Goal: Contribute content: Add original content to the website for others to see

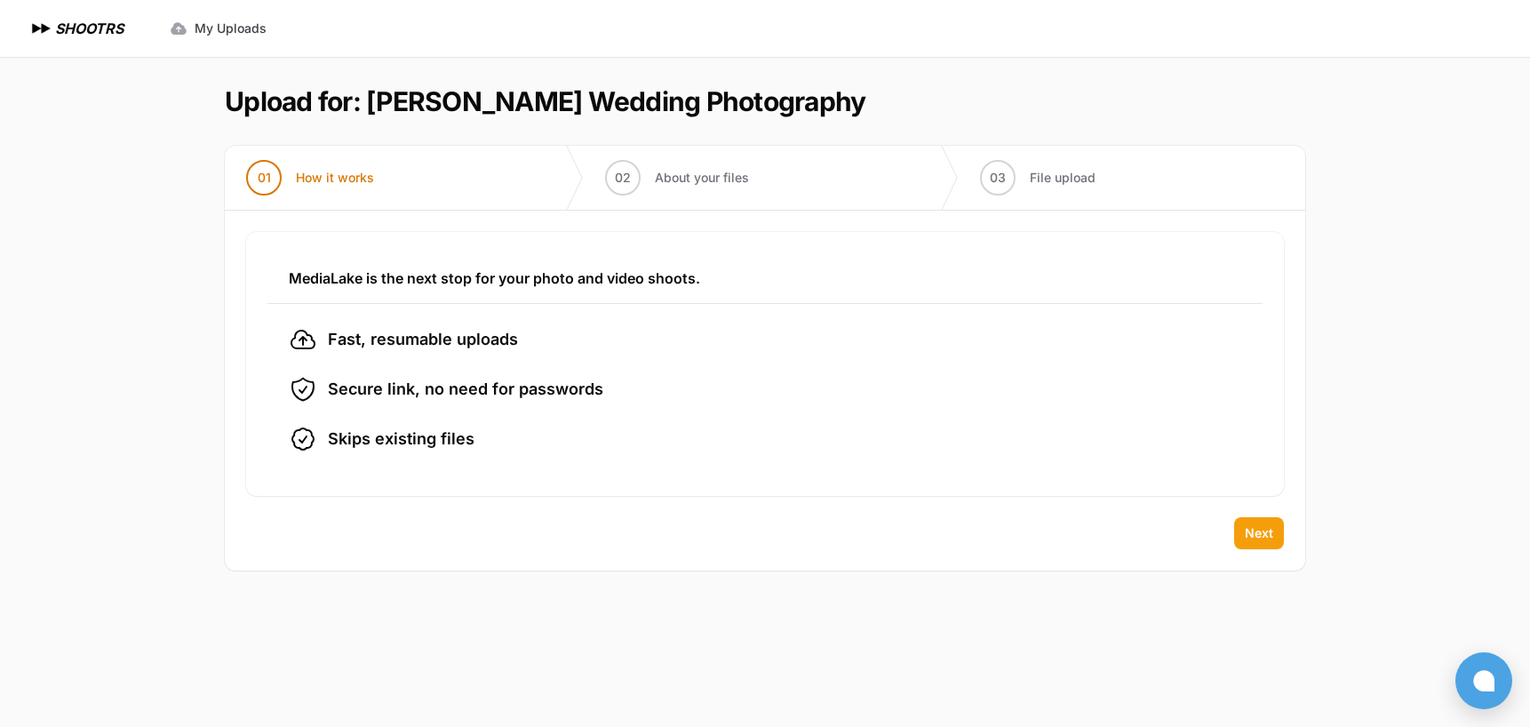
click at [1249, 529] on span "Next" at bounding box center [1259, 533] width 28 height 18
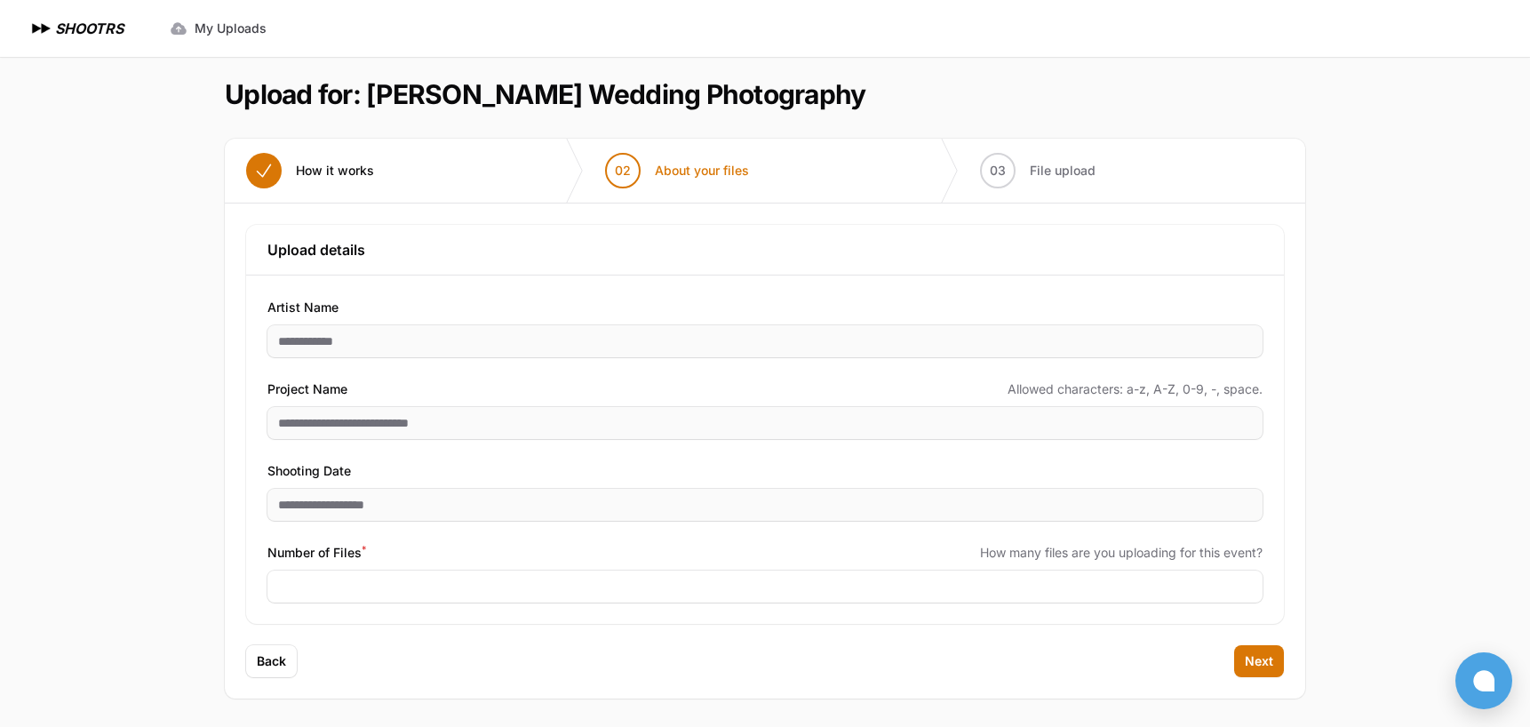
scroll to position [7, 0]
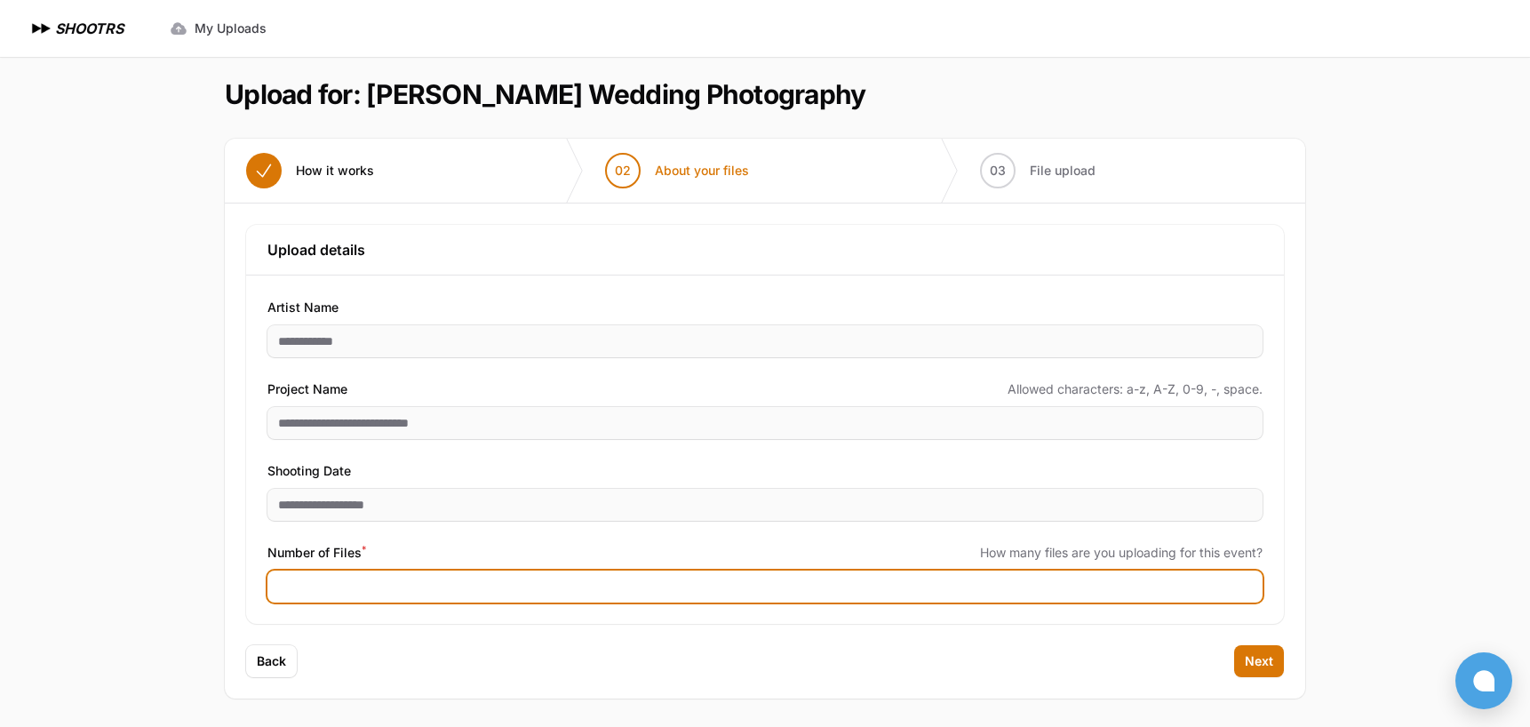
click at [418, 599] on input "Number of Files *" at bounding box center [764, 586] width 995 height 32
click at [405, 590] on input "Number of Files *" at bounding box center [764, 586] width 995 height 32
type input "****"
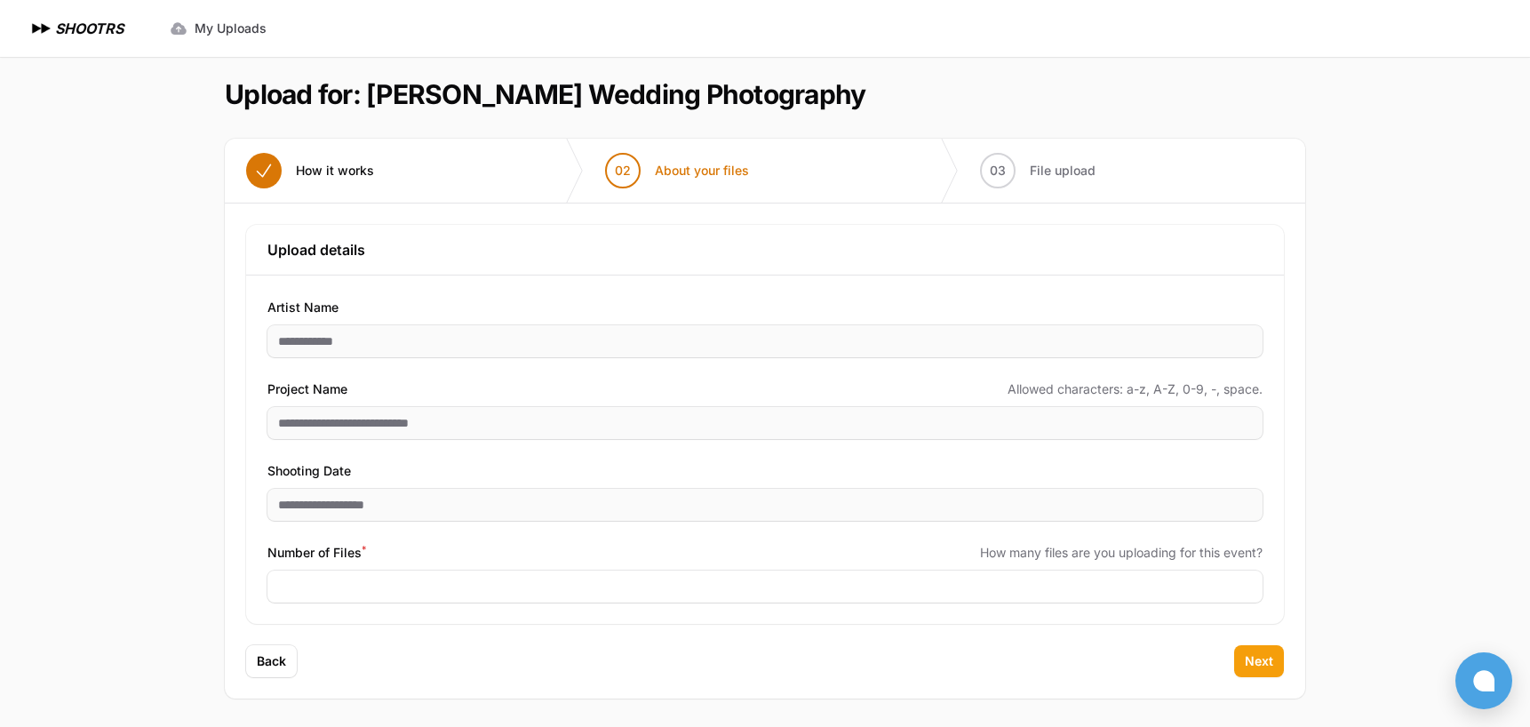
click at [1264, 664] on span "Next" at bounding box center [1259, 661] width 28 height 18
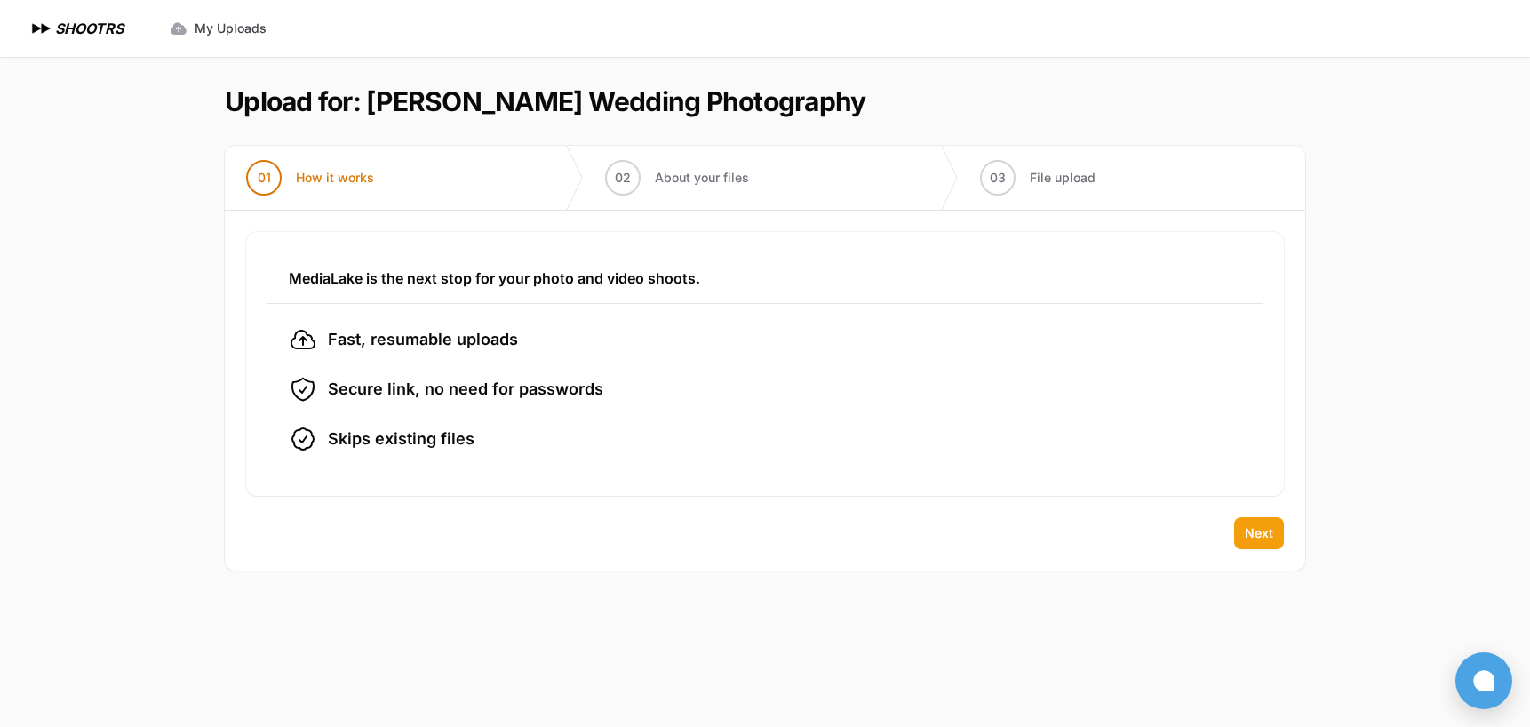
click at [1271, 530] on span "Next" at bounding box center [1259, 533] width 28 height 18
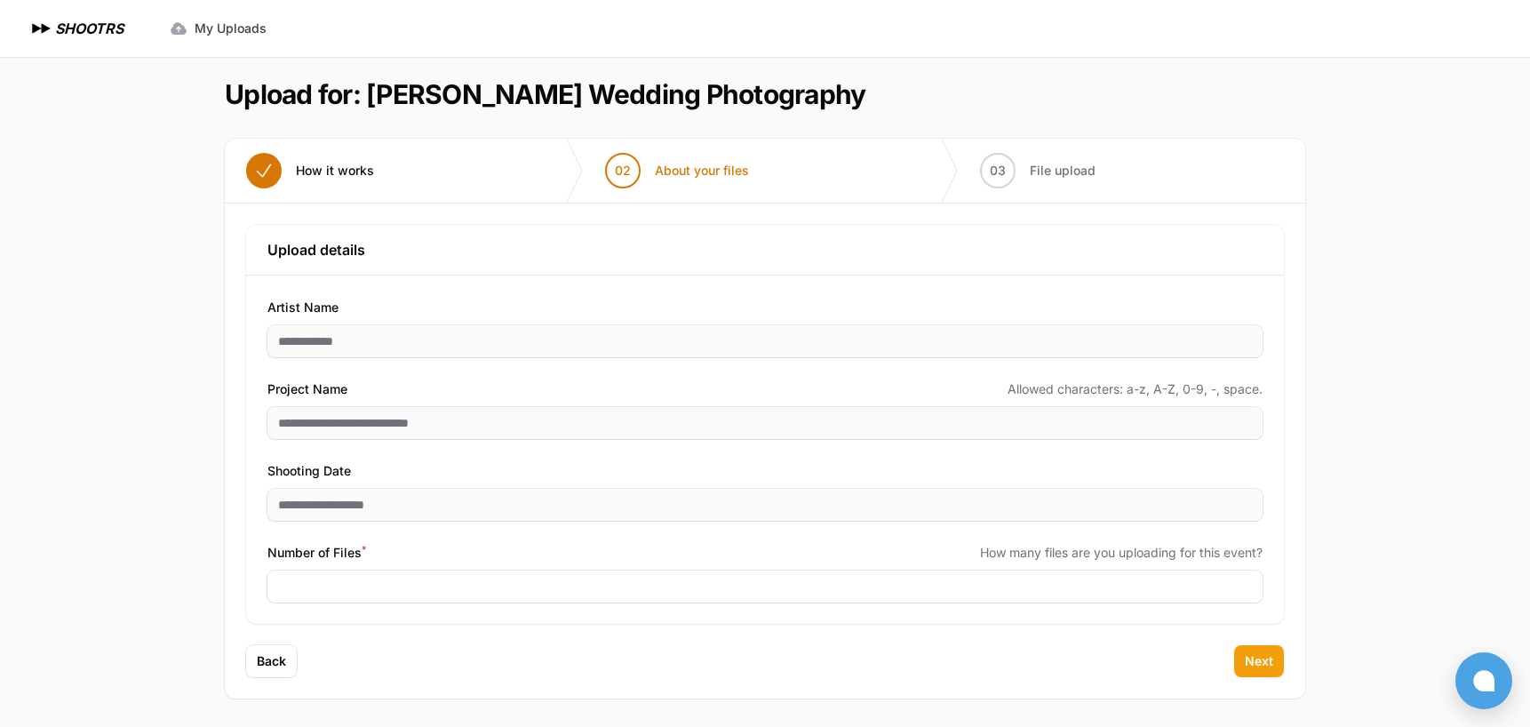
scroll to position [7, 0]
click at [1246, 662] on span "Next" at bounding box center [1259, 661] width 28 height 18
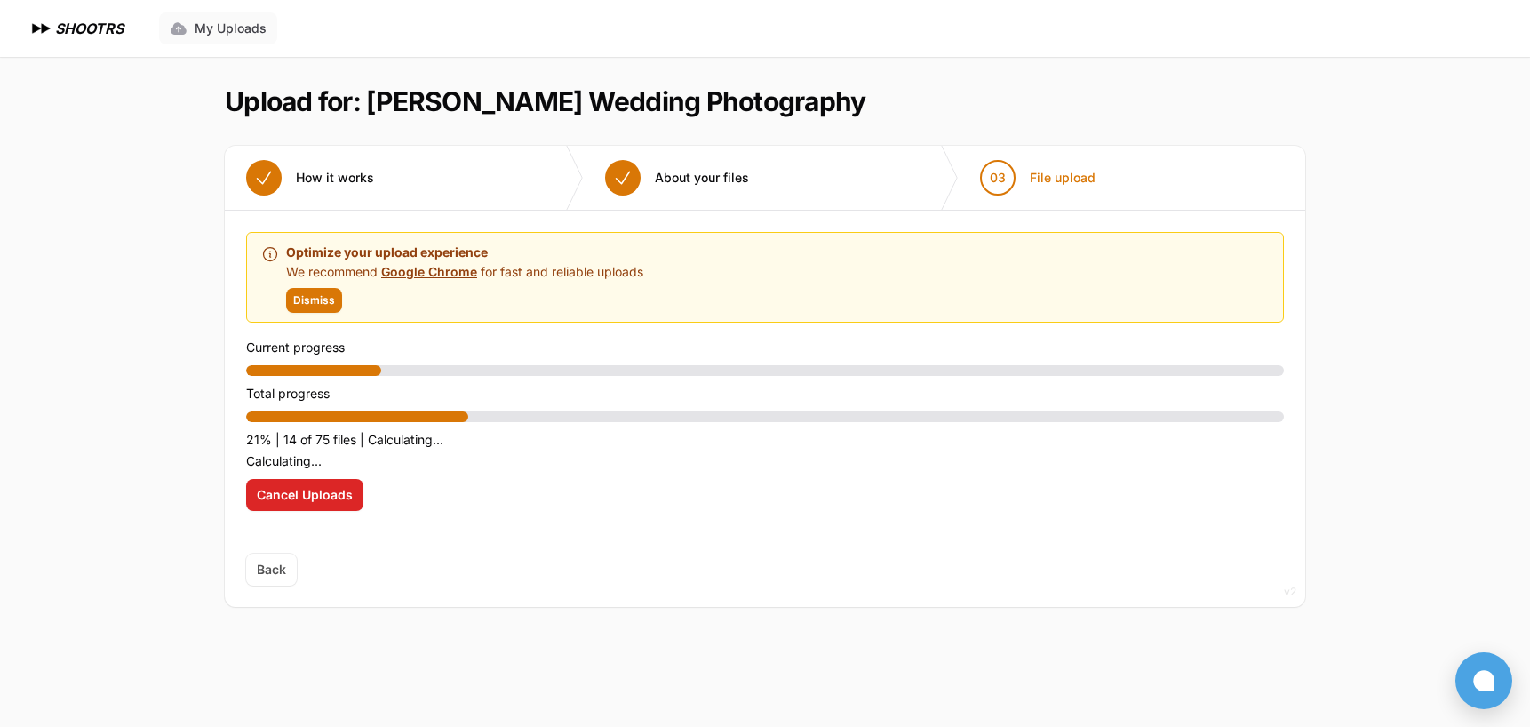
click at [208, 28] on span "My Uploads" at bounding box center [231, 29] width 72 height 18
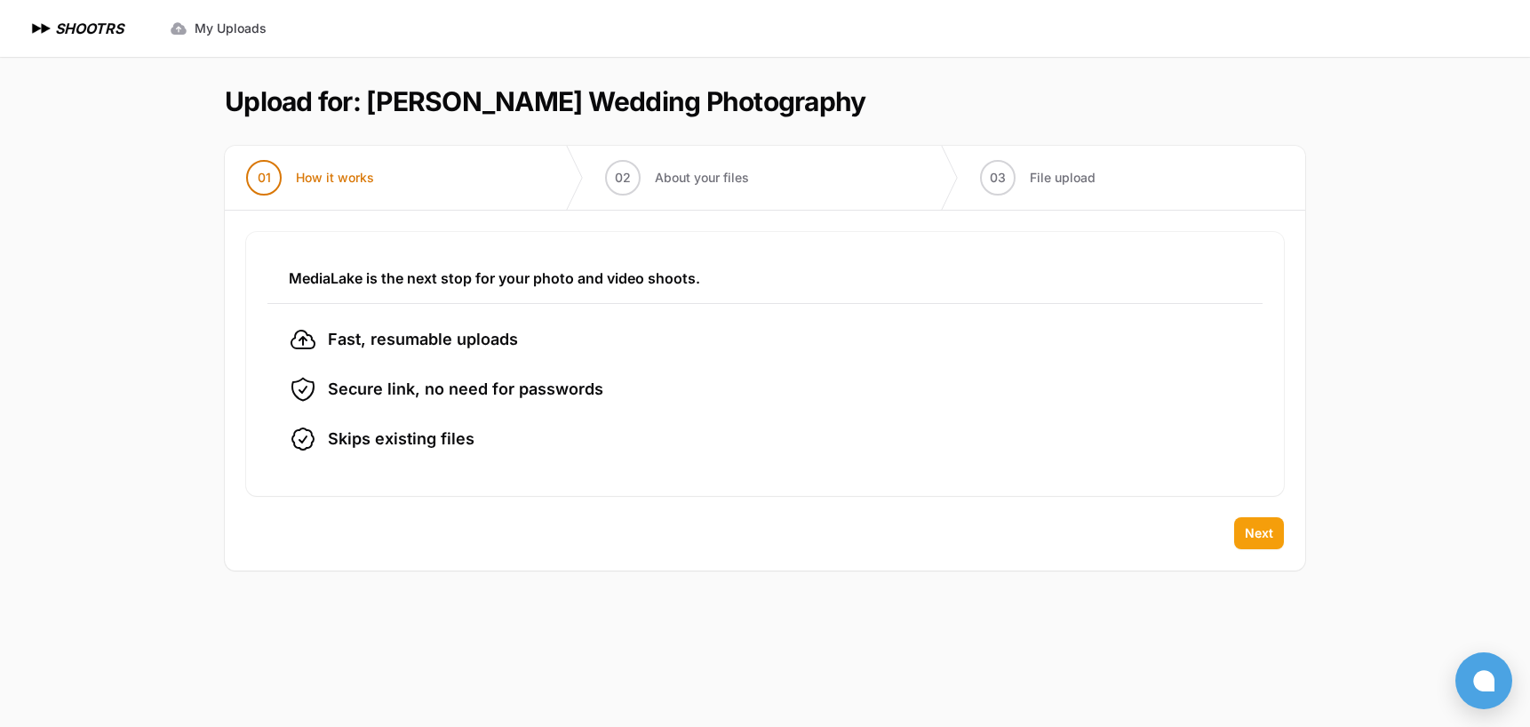
click at [1256, 536] on span "Next" at bounding box center [1259, 533] width 28 height 18
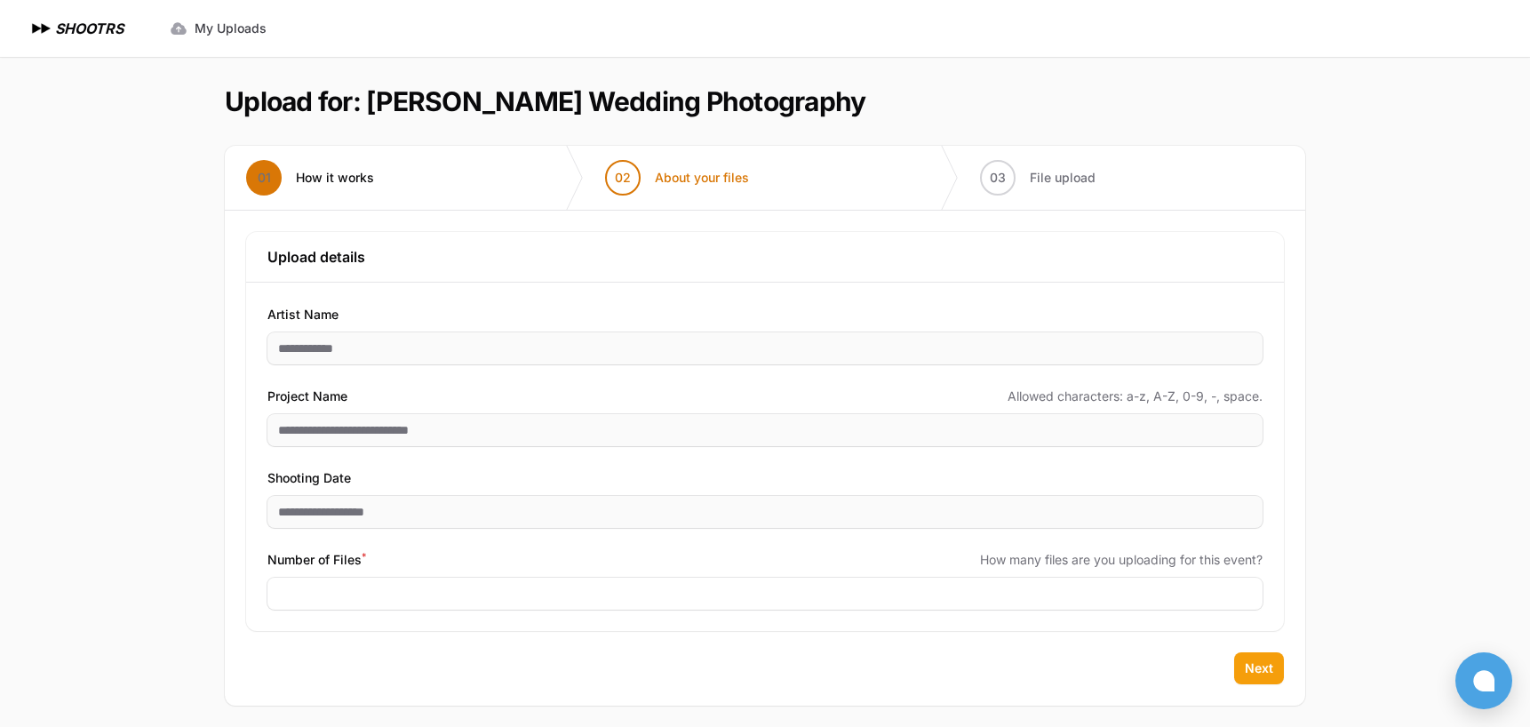
scroll to position [7, 0]
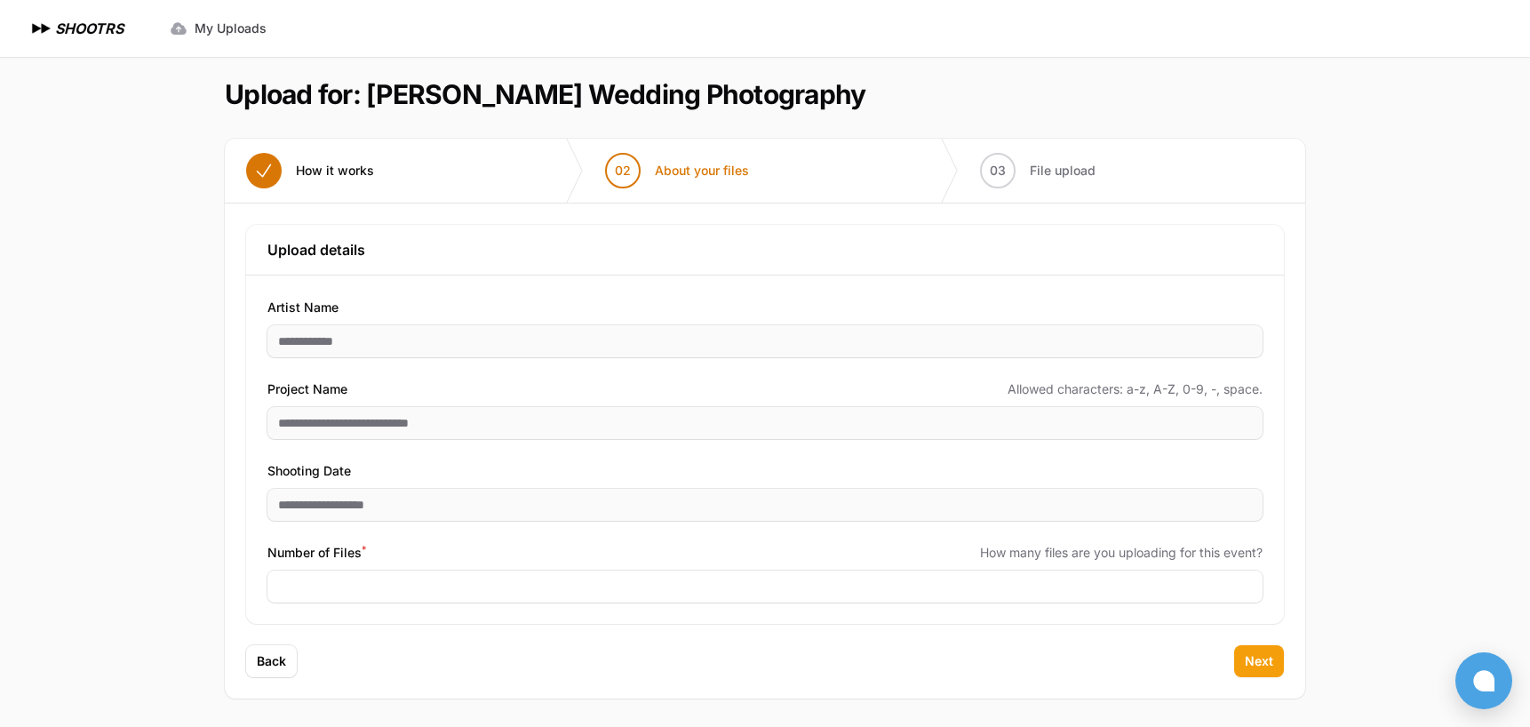
click at [1261, 661] on span "Next" at bounding box center [1259, 661] width 28 height 18
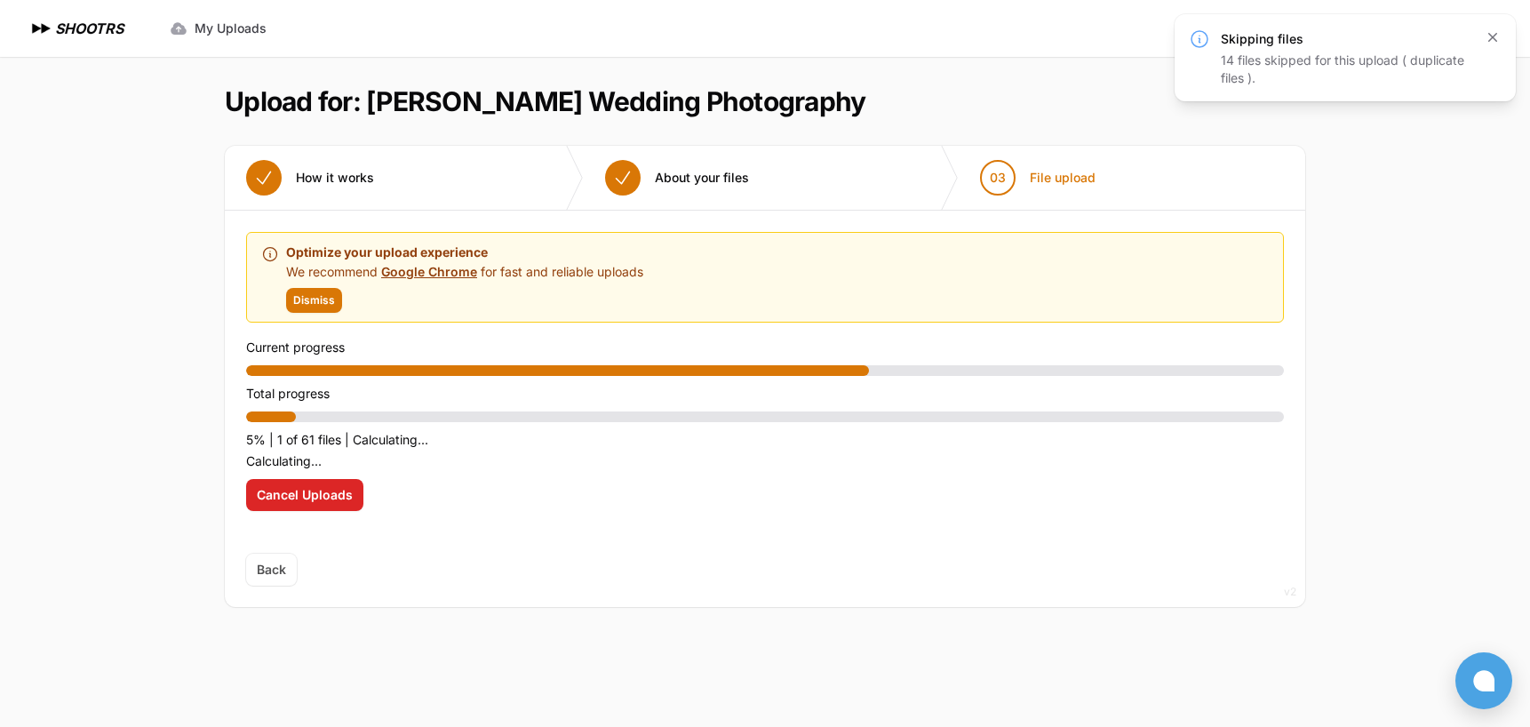
click at [1490, 36] on icon "button" at bounding box center [1492, 37] width 9 height 9
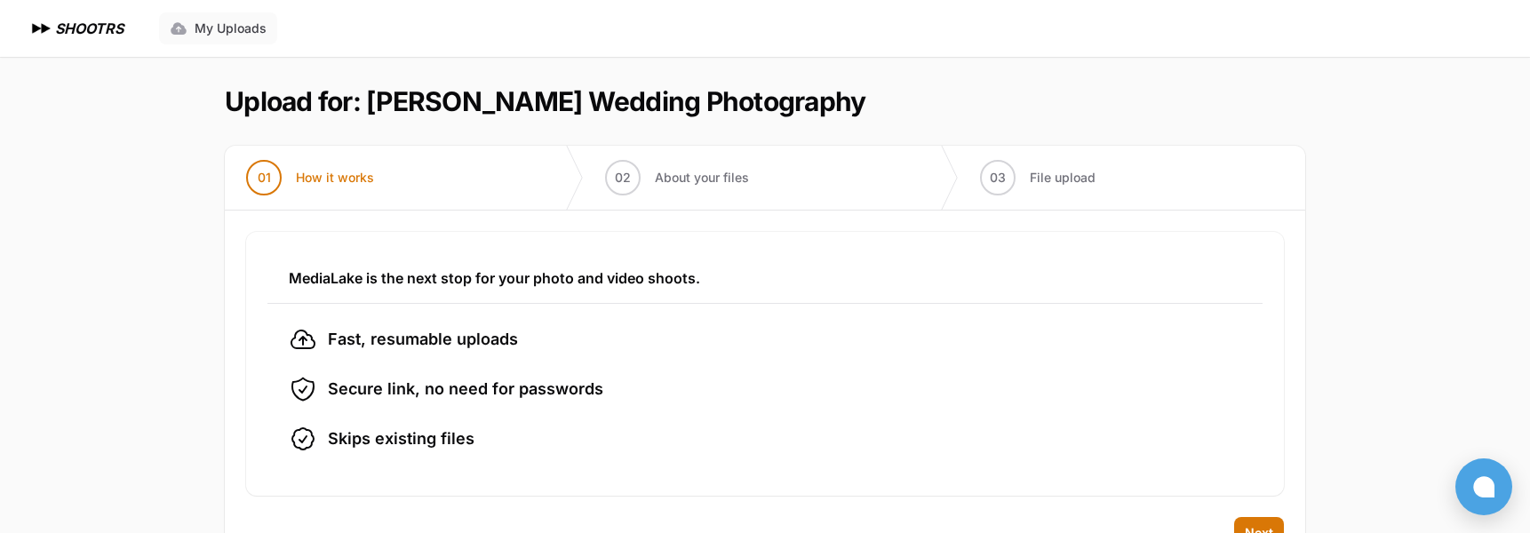
click at [237, 28] on span "My Uploads" at bounding box center [231, 29] width 72 height 18
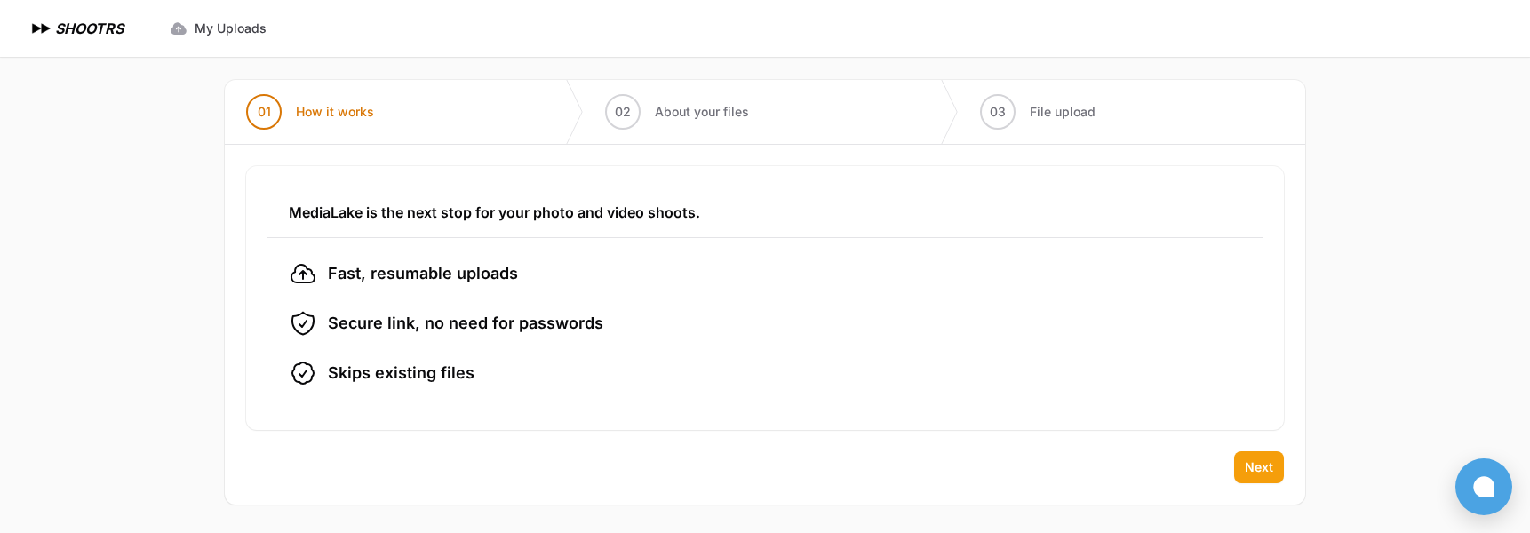
click at [1264, 472] on span "Next" at bounding box center [1259, 467] width 28 height 18
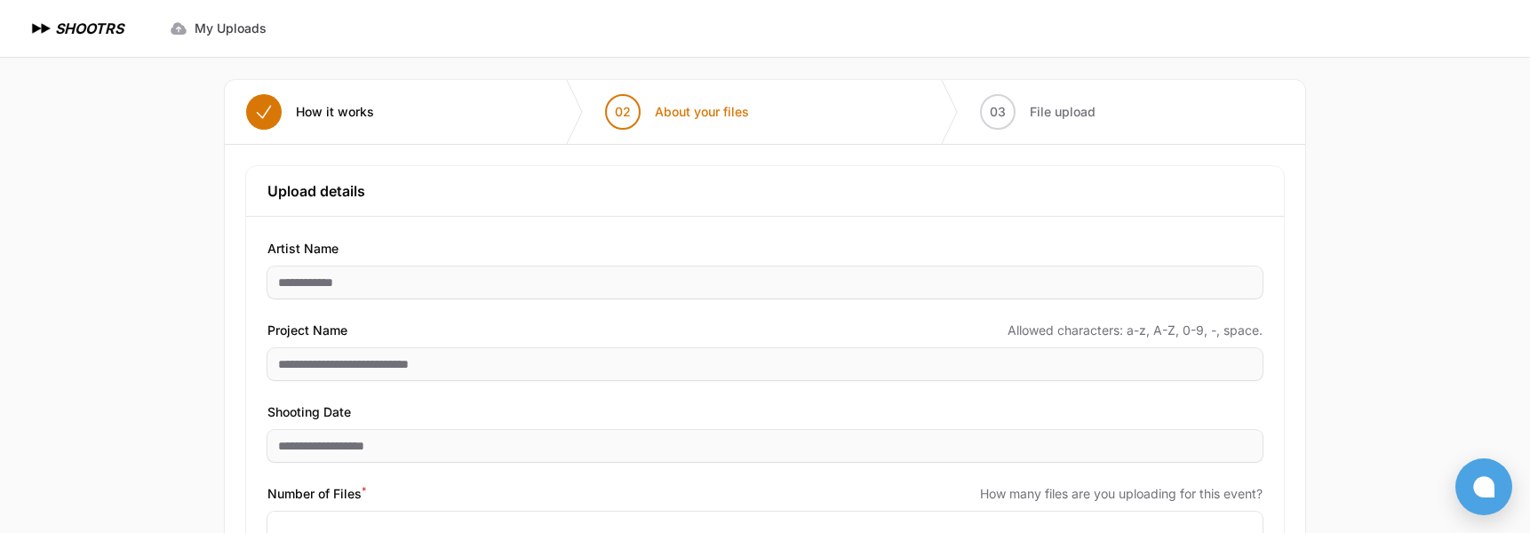
scroll to position [146, 0]
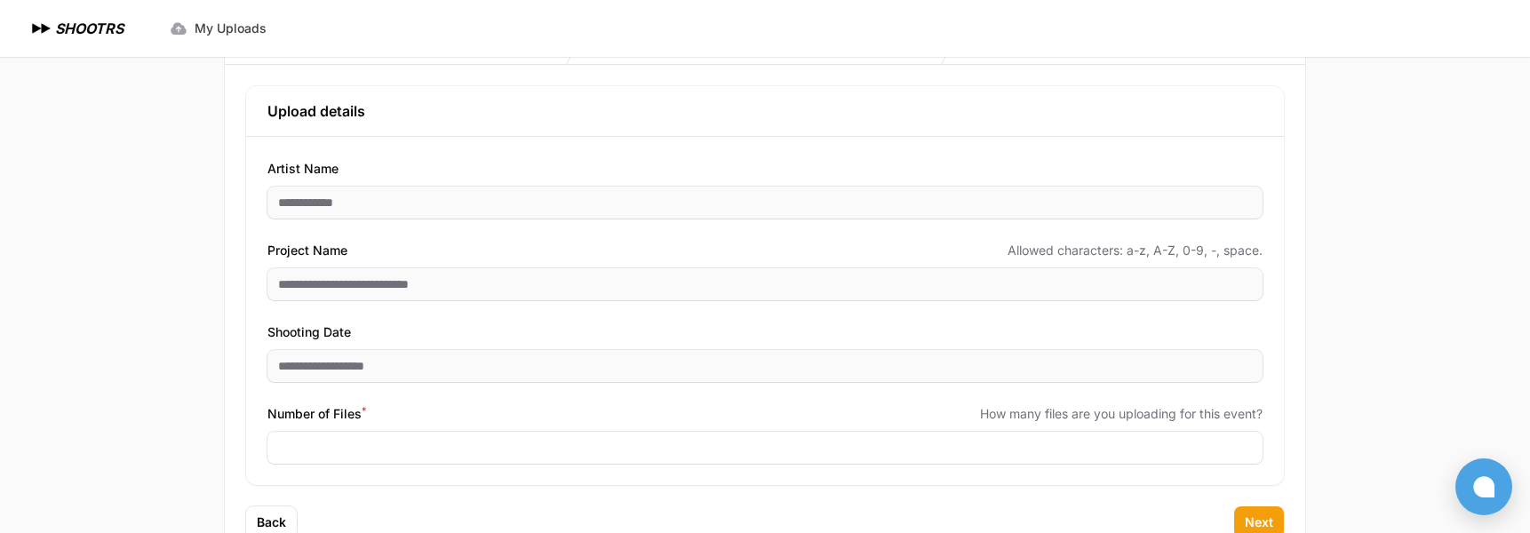
click at [1259, 513] on button "Next" at bounding box center [1259, 522] width 50 height 32
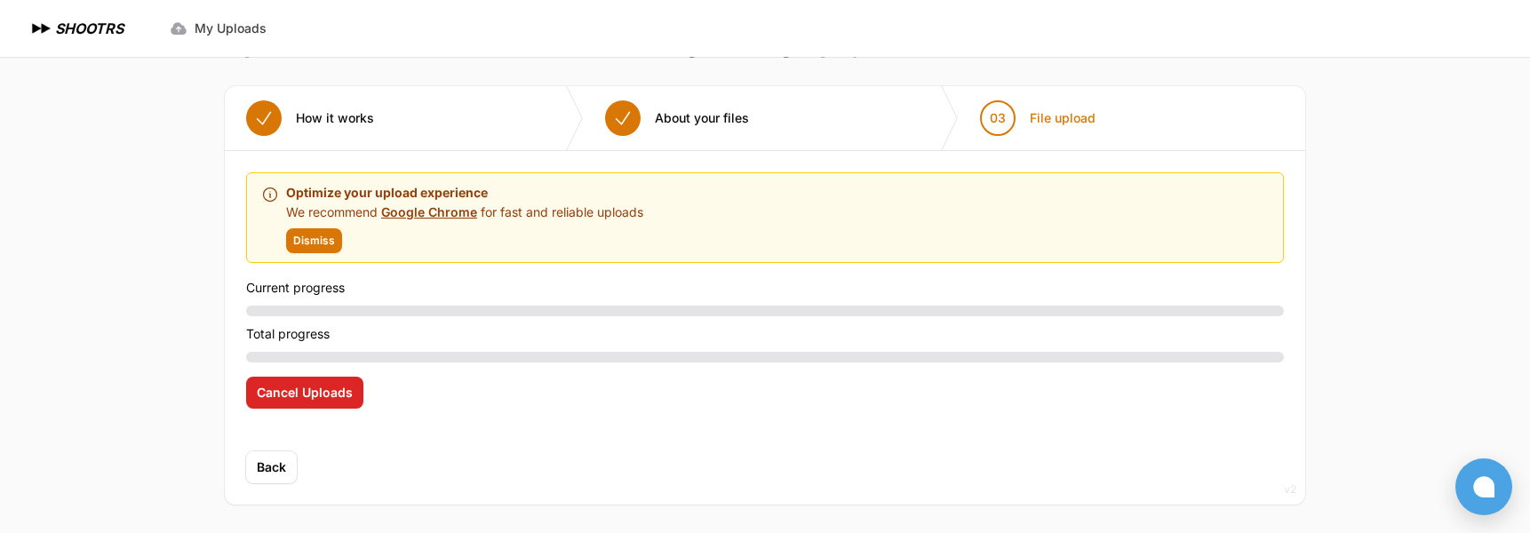
scroll to position [60, 0]
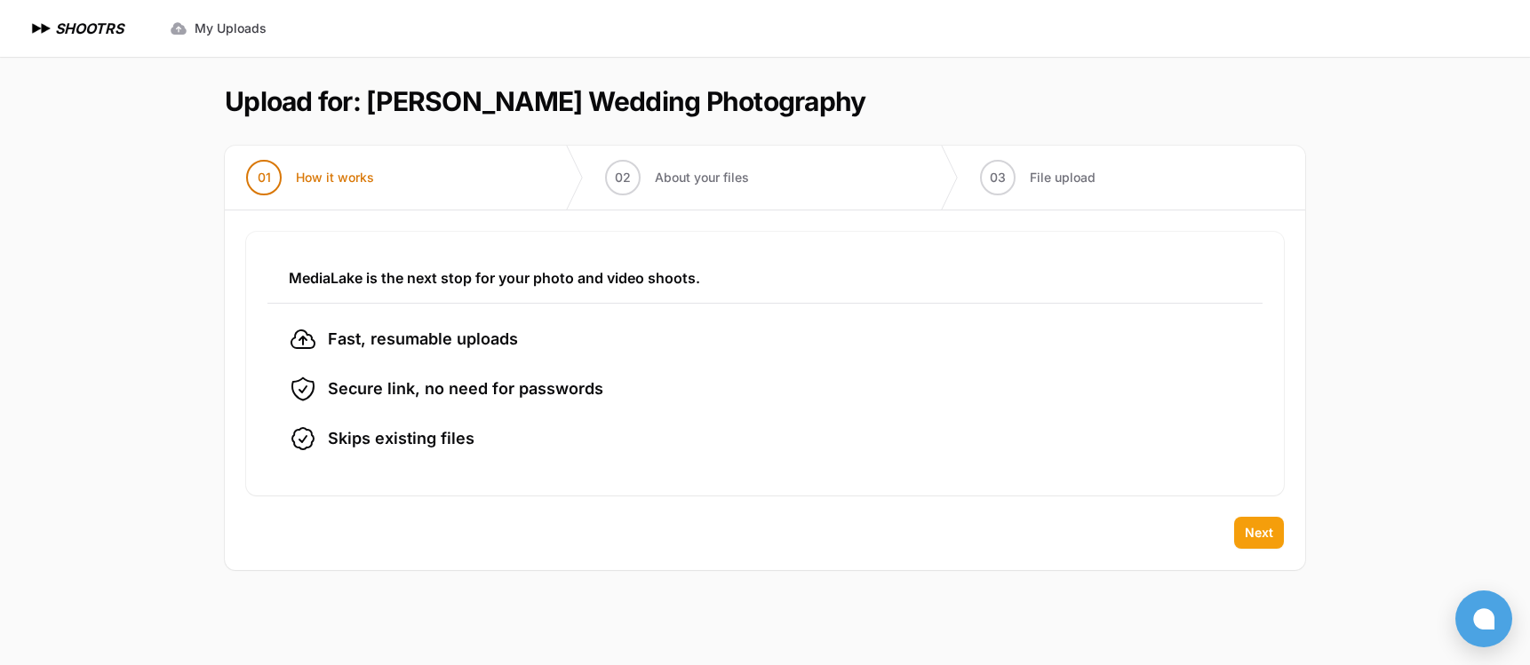
click at [1254, 529] on span "Next" at bounding box center [1259, 533] width 28 height 18
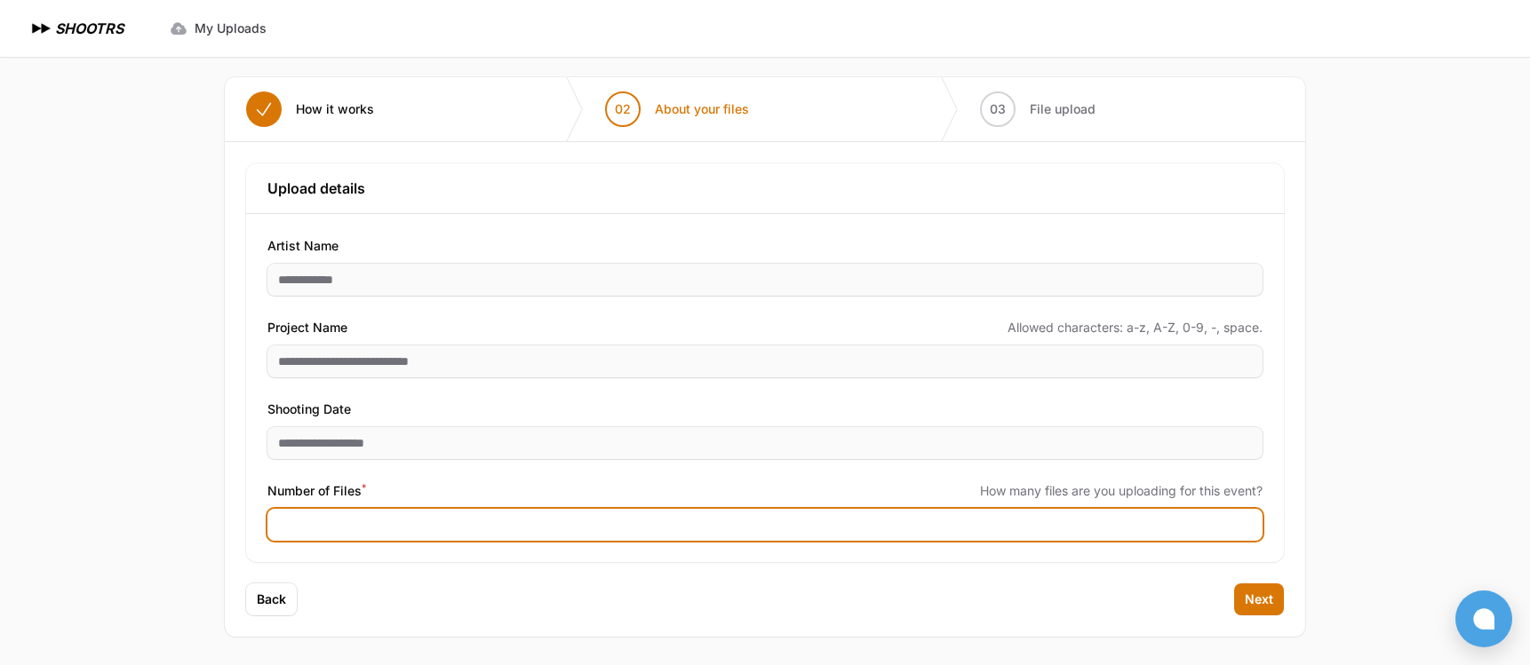
click at [1254, 529] on input "****" at bounding box center [764, 525] width 995 height 32
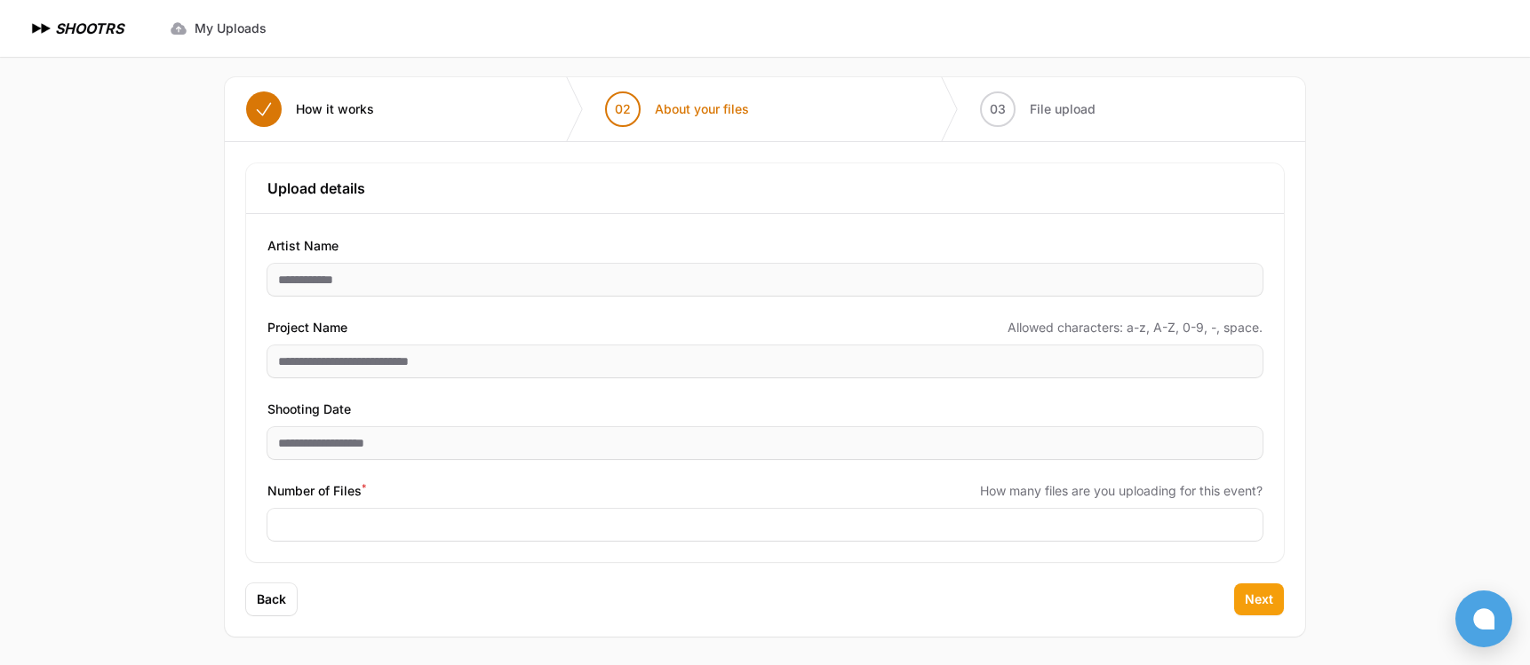
click at [1258, 600] on span "Next" at bounding box center [1259, 600] width 28 height 18
